Goal: Navigation & Orientation: Find specific page/section

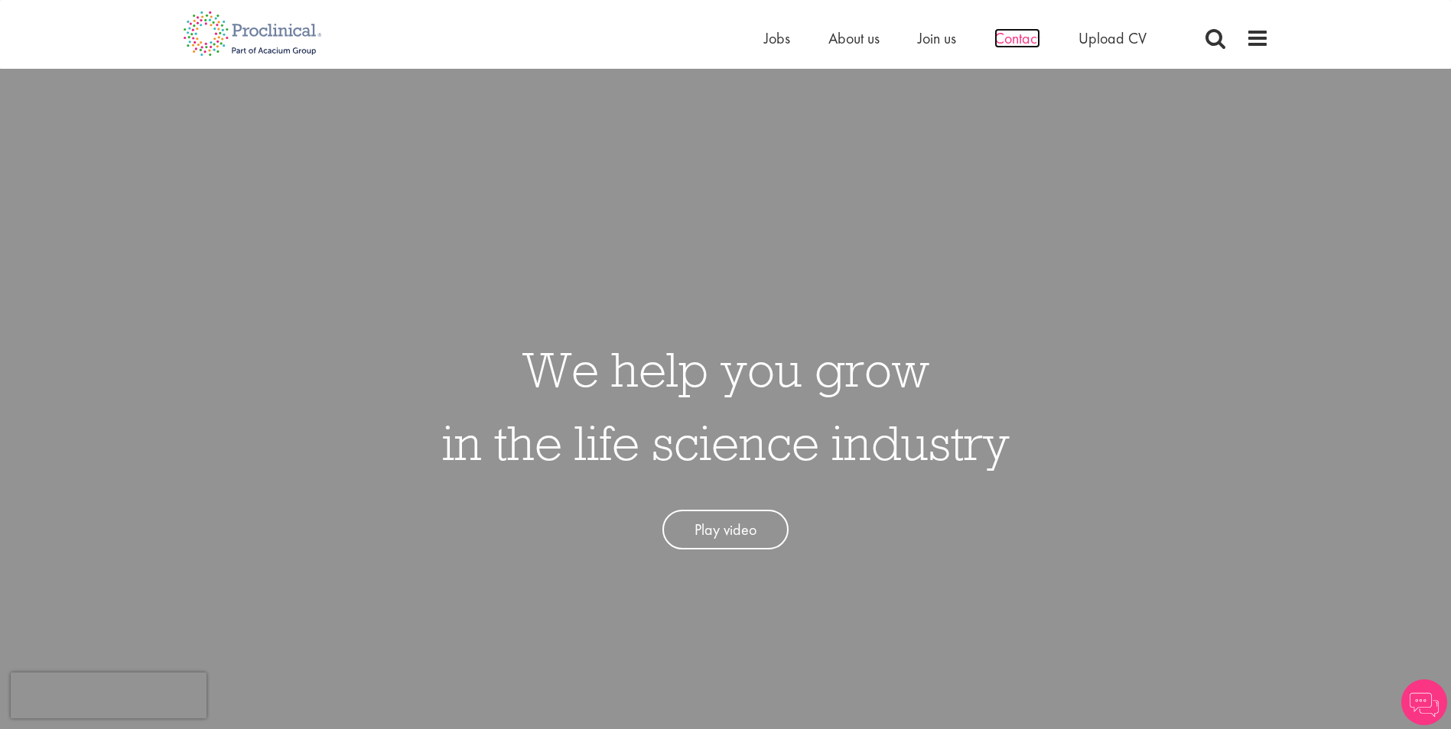
click at [1025, 38] on span "Contact" at bounding box center [1017, 38] width 46 height 20
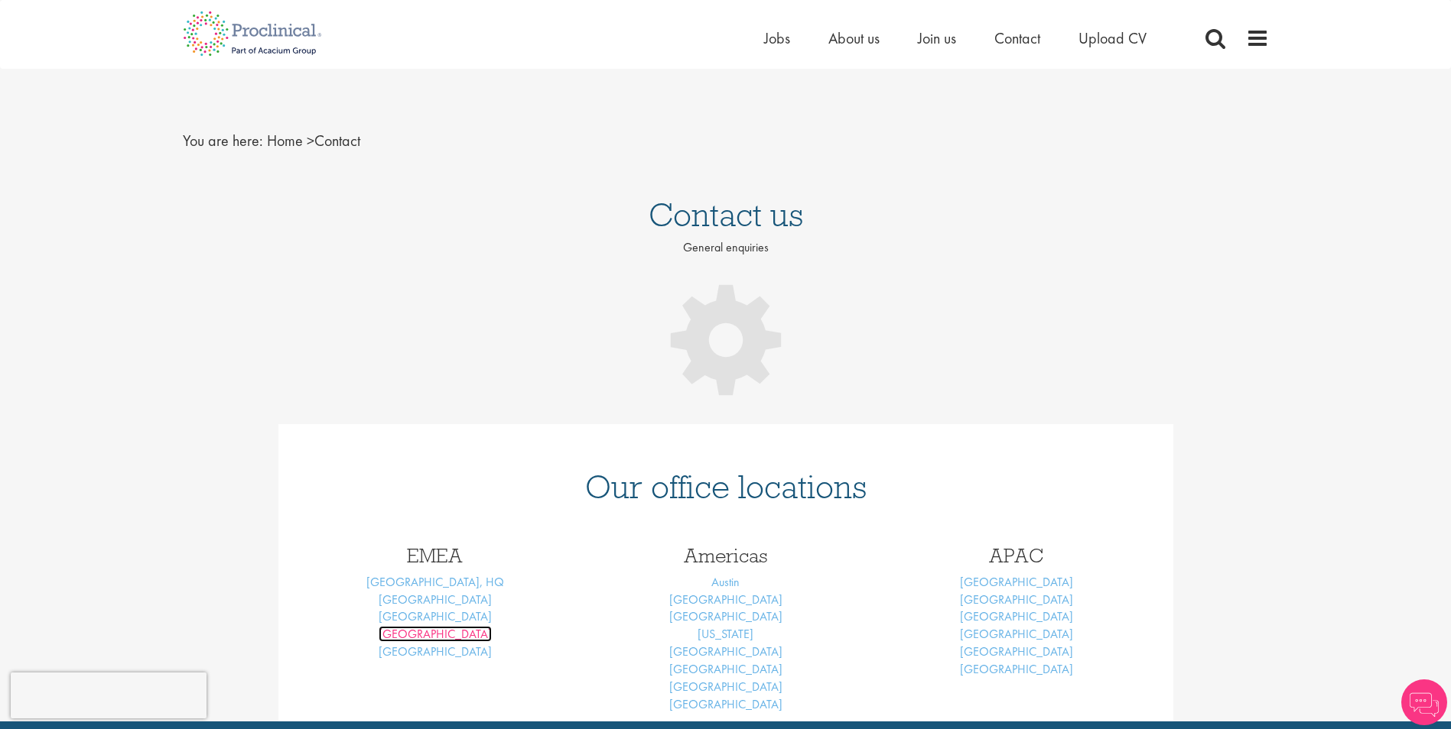
click at [437, 635] on link "Frankfurt" at bounding box center [434, 634] width 113 height 16
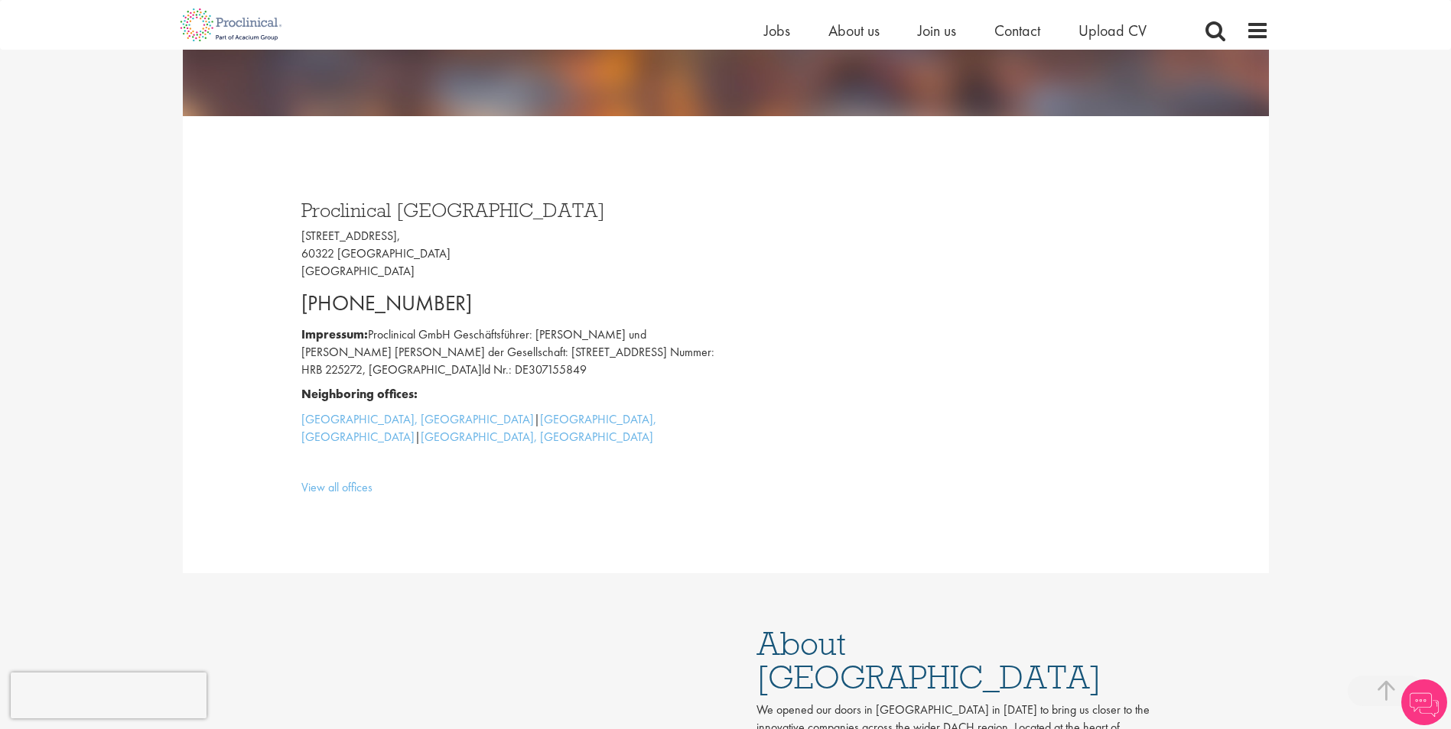
scroll to position [76, 0]
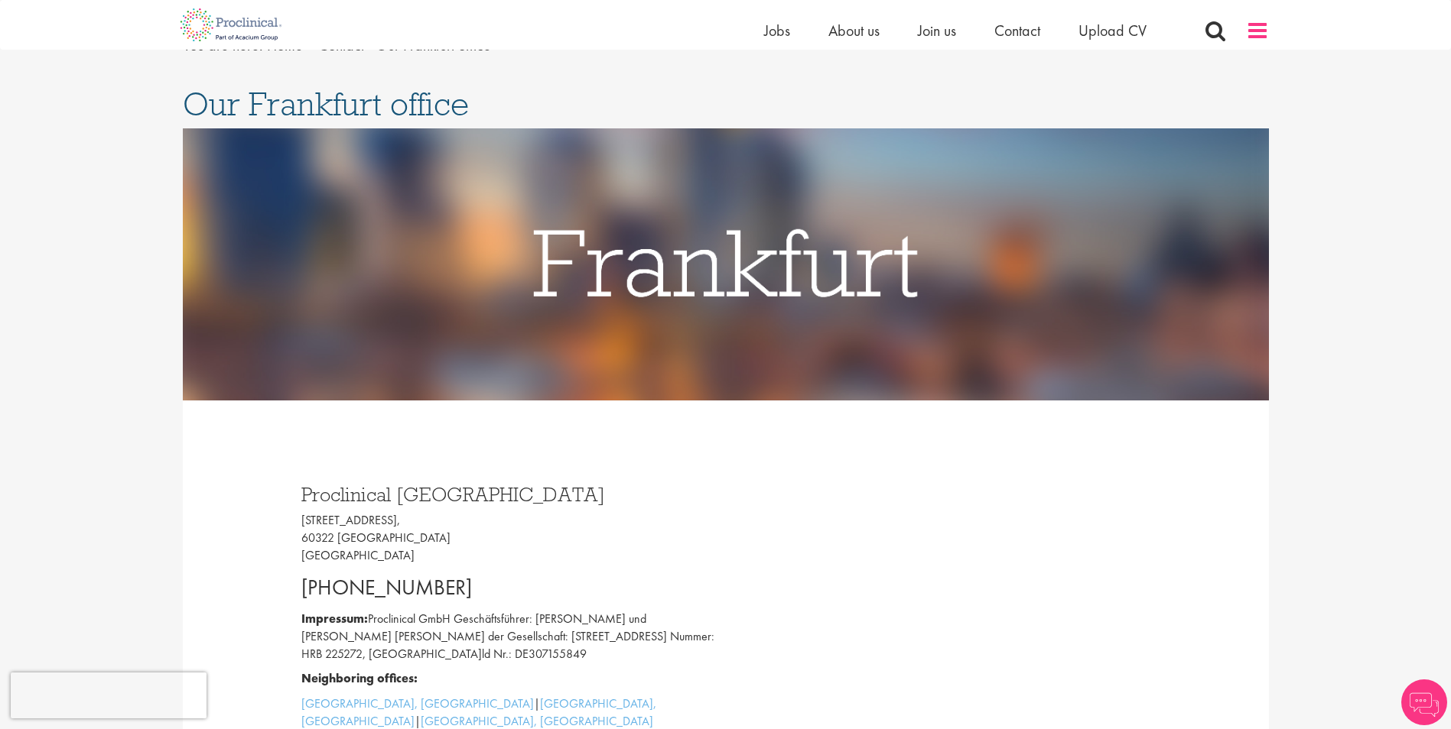
click at [1267, 35] on span at bounding box center [1257, 30] width 23 height 23
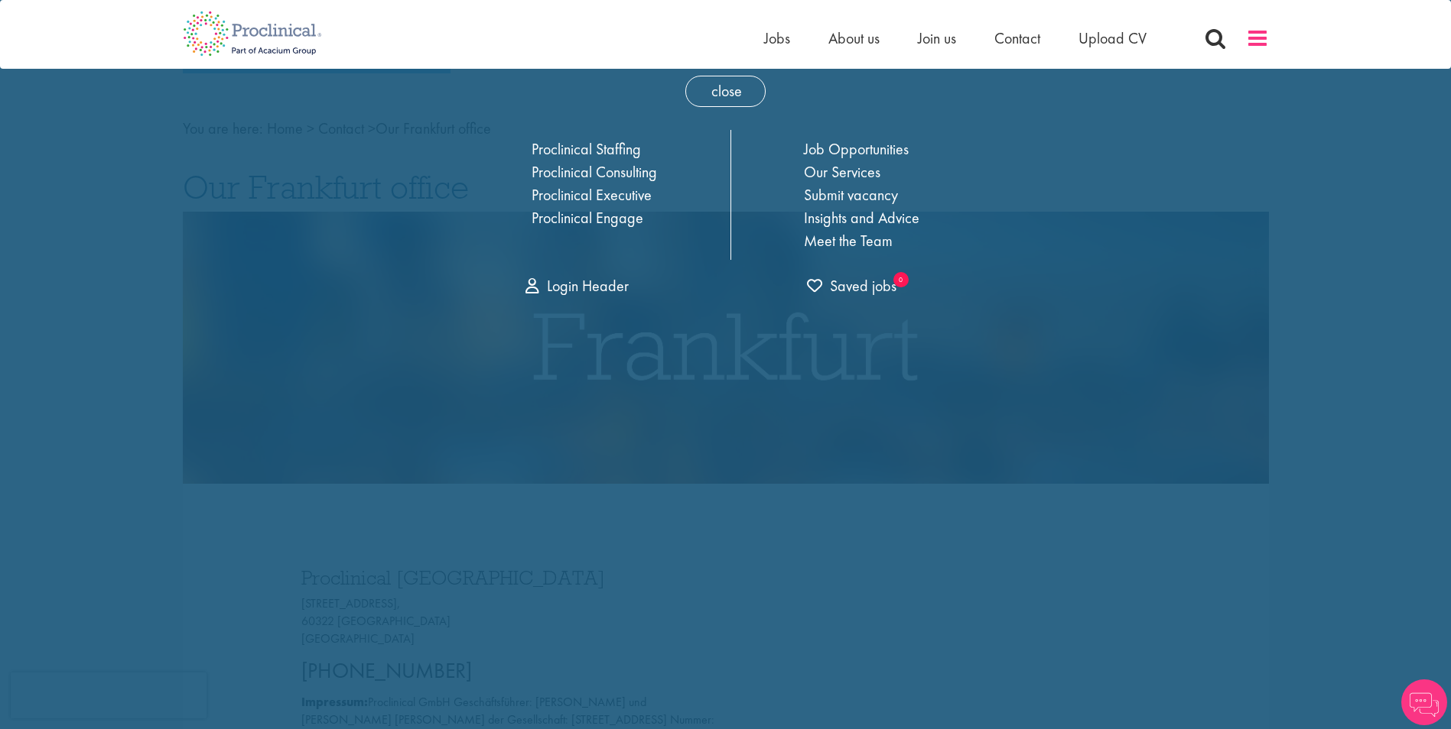
scroll to position [0, 0]
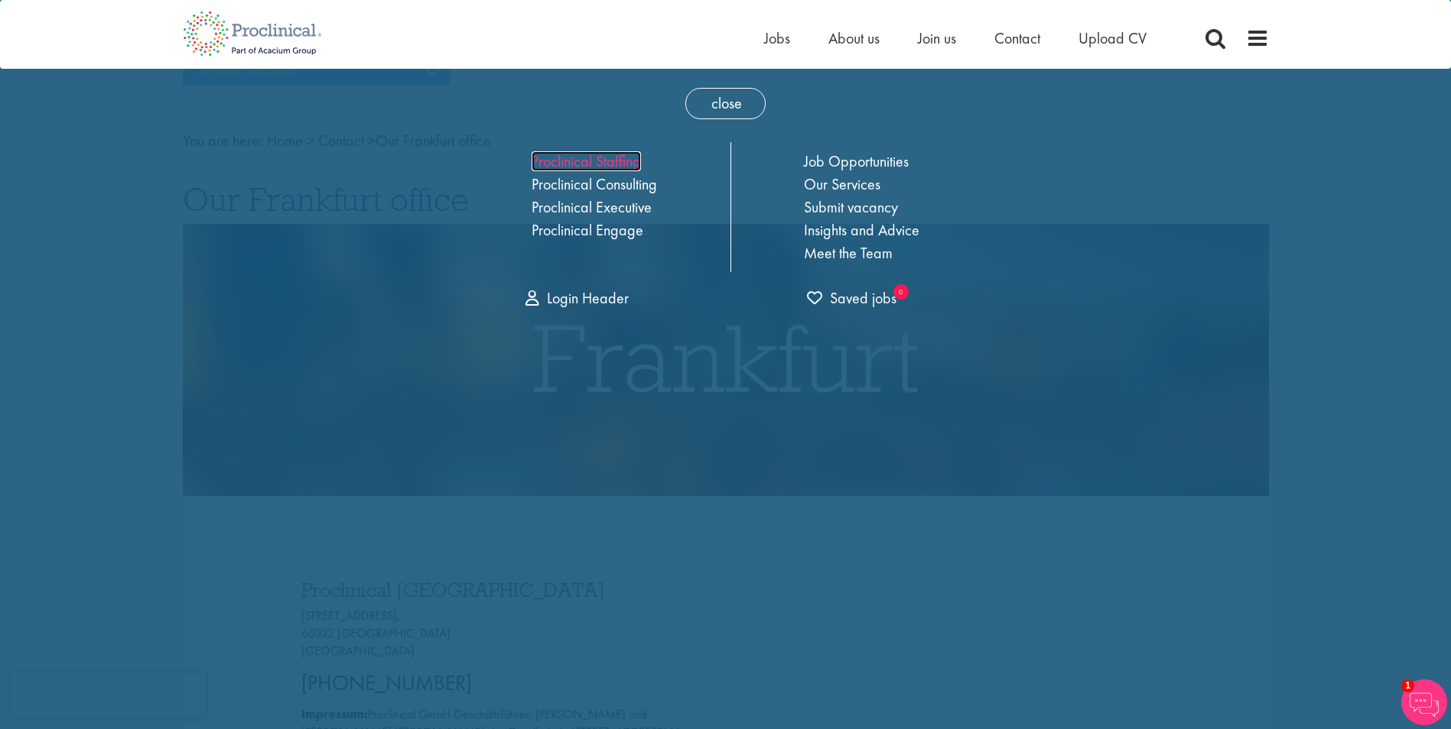
click at [593, 166] on link "Proclinical Staffing" at bounding box center [585, 161] width 109 height 20
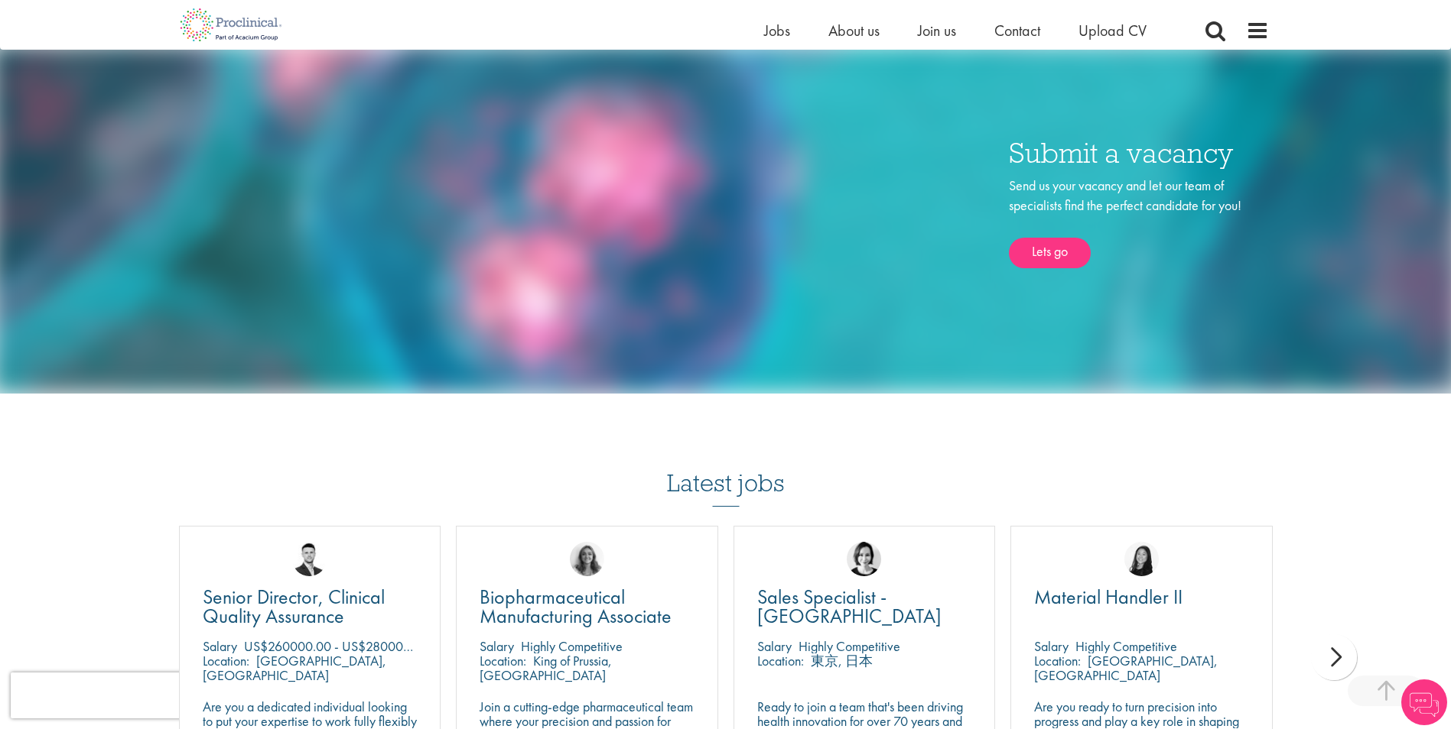
scroll to position [1147, 0]
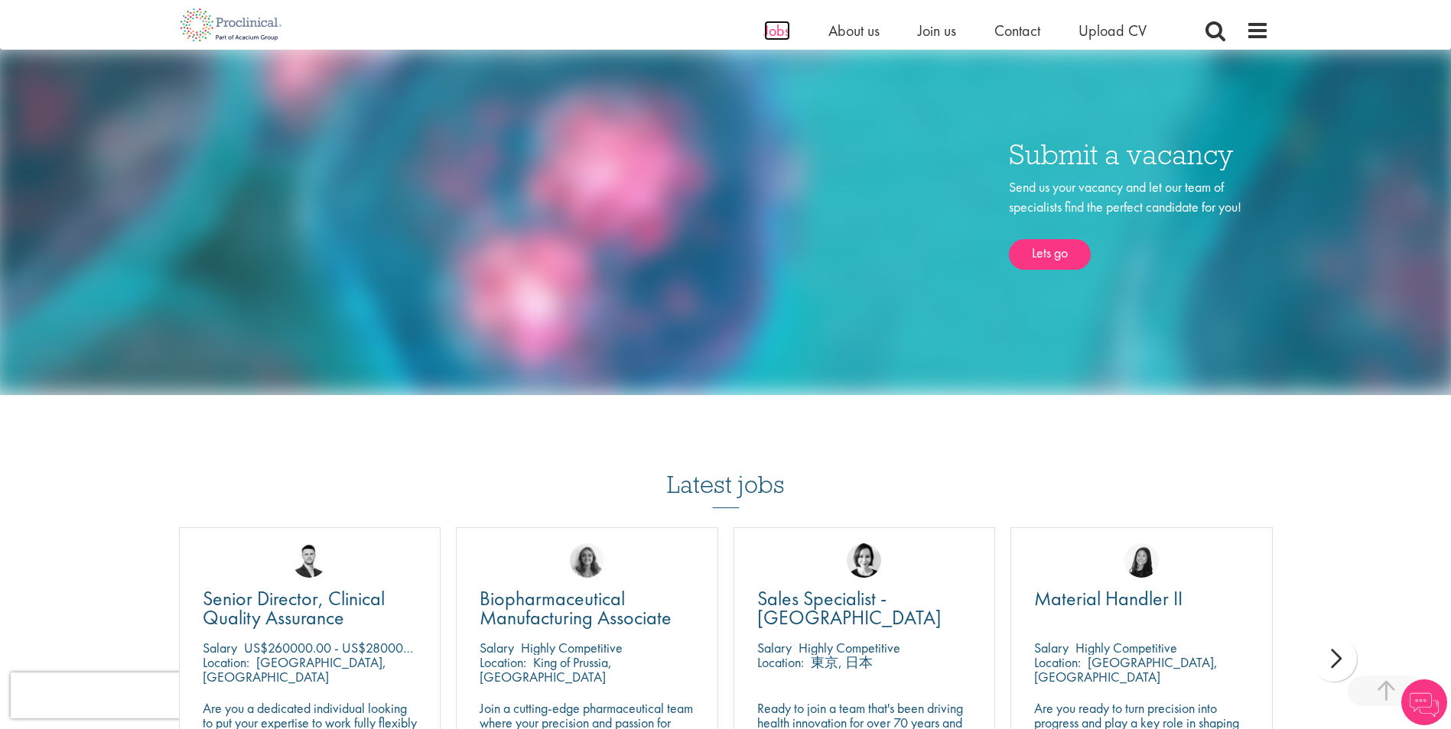
click at [773, 32] on span "Jobs" at bounding box center [777, 31] width 26 height 20
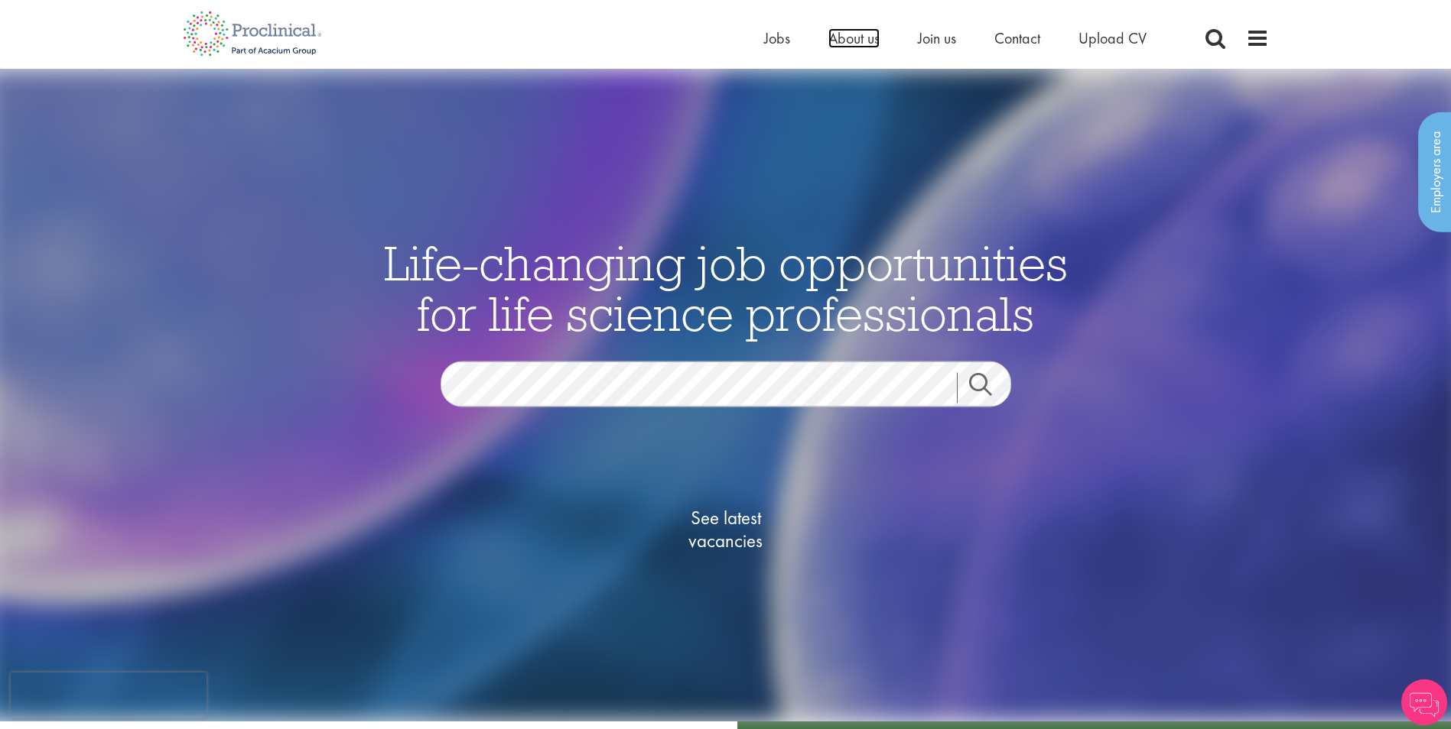
click at [843, 44] on span "About us" at bounding box center [853, 38] width 51 height 20
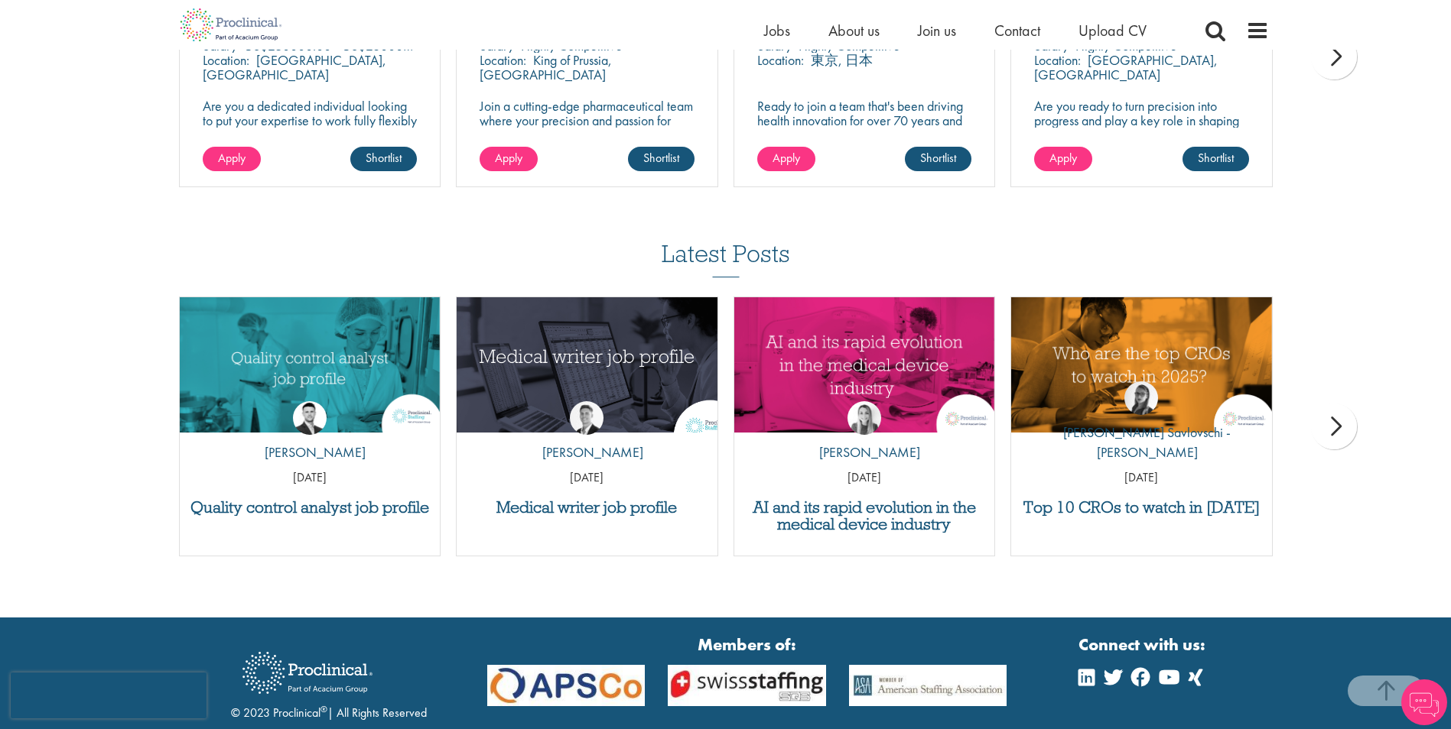
scroll to position [3002, 0]
